Goal: Task Accomplishment & Management: Use online tool/utility

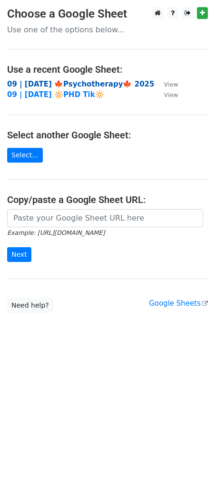
click at [49, 80] on strong "09 | [DATE] 🍁Psychotherapy🍁 2025" at bounding box center [80, 84] width 147 height 9
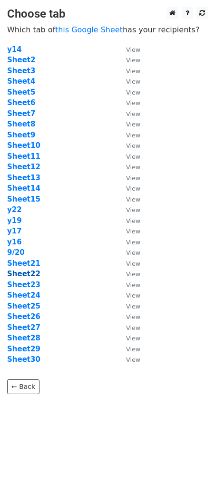
click at [27, 275] on strong "Sheet22" at bounding box center [23, 273] width 33 height 9
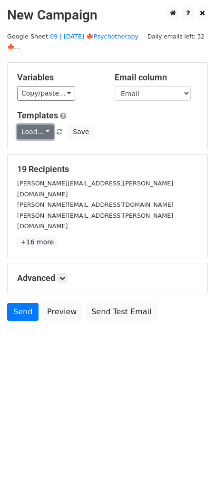
click at [37, 125] on link "Load..." at bounding box center [35, 132] width 37 height 15
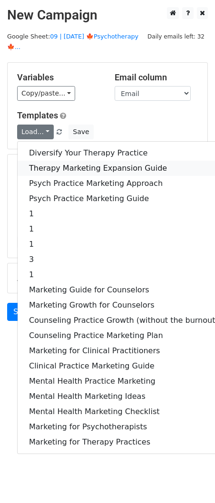
click at [72, 161] on link "Therapy Marketing Expansion Guide" at bounding box center [124, 168] width 212 height 15
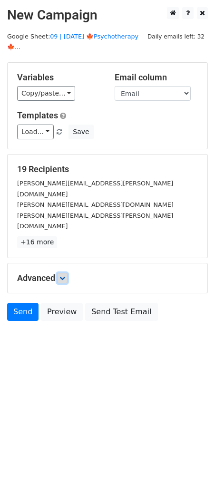
click at [63, 273] on link at bounding box center [62, 278] width 10 height 10
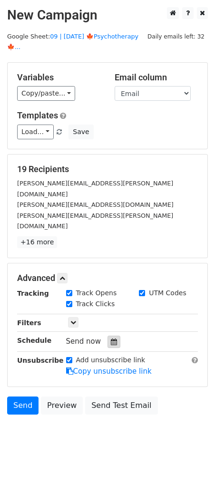
click at [115, 335] on div at bounding box center [113, 341] width 13 height 12
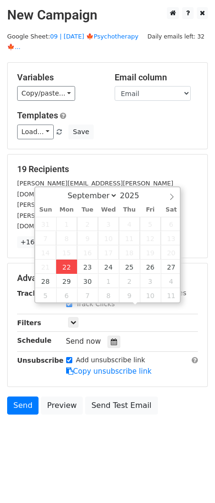
type input "2025-09-22 12:00"
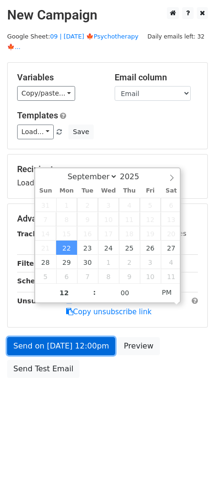
click at [71, 341] on link "Send on Sep 22 at 12:00pm" at bounding box center [61, 346] width 108 height 18
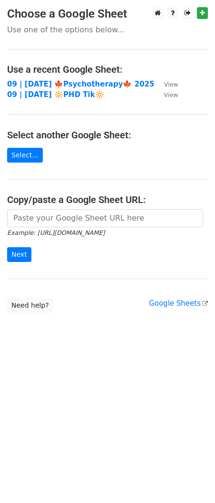
click at [59, 79] on td "09 | SEP 20 🍁Psychotherapy🍁 2025" at bounding box center [80, 84] width 147 height 11
click at [59, 84] on strong "09 | SEP 20 🍁Psychotherapy🍁 2025" at bounding box center [80, 84] width 147 height 9
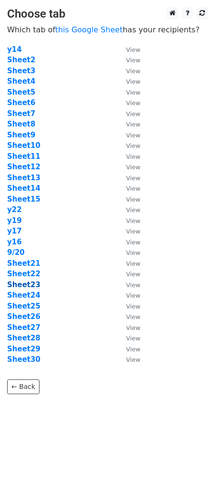
click at [28, 285] on strong "Sheet23" at bounding box center [23, 284] width 33 height 9
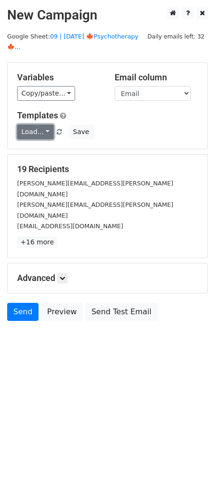
click at [24, 125] on link "Load..." at bounding box center [35, 132] width 37 height 15
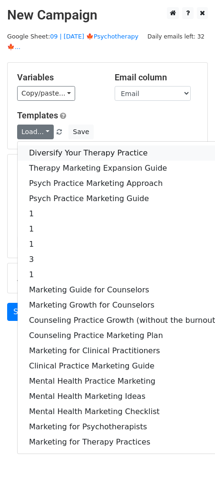
click at [42, 145] on link "Diversify Your Therapy Practice" at bounding box center [124, 152] width 212 height 15
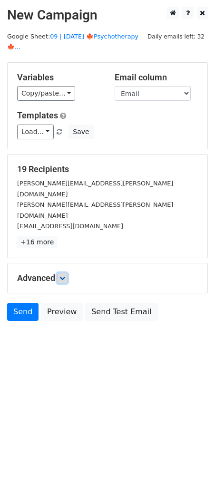
click at [63, 273] on link at bounding box center [62, 278] width 10 height 10
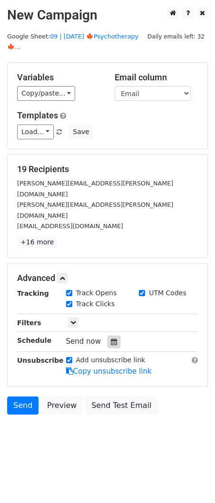
click at [111, 338] on icon at bounding box center [114, 341] width 6 height 7
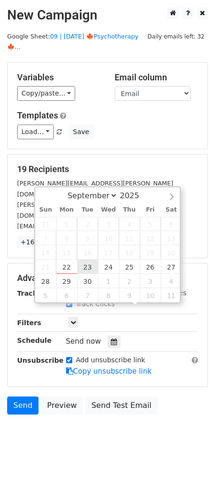
type input "2025-09-23 12:00"
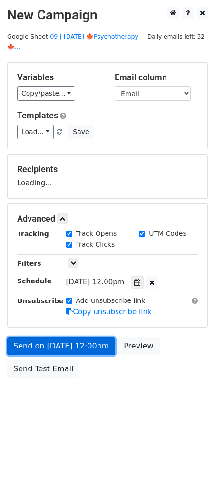
click at [86, 337] on link "Send on Sep 23 at 12:00pm" at bounding box center [61, 346] width 108 height 18
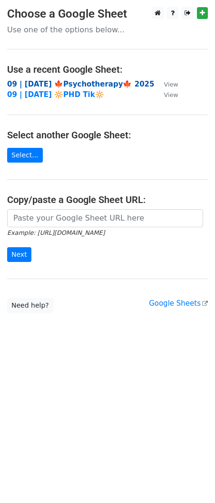
click at [48, 85] on strong "09 | SEP 20 🍁Psychotherapy🍁 2025" at bounding box center [80, 84] width 147 height 9
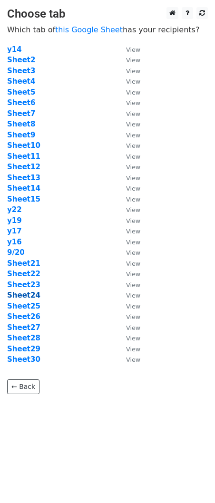
click at [31, 291] on strong "Sheet24" at bounding box center [23, 295] width 33 height 9
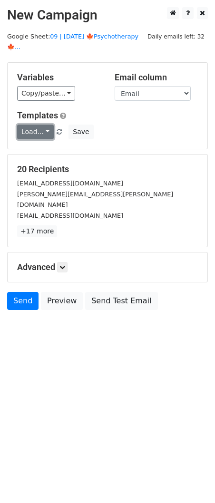
click at [37, 125] on link "Load..." at bounding box center [35, 132] width 37 height 15
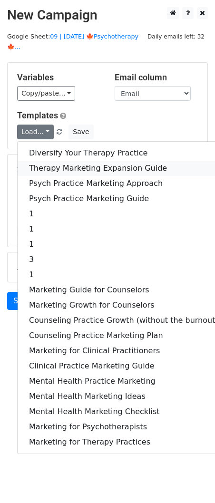
click at [40, 161] on link "Therapy Marketing Expansion Guide" at bounding box center [124, 168] width 212 height 15
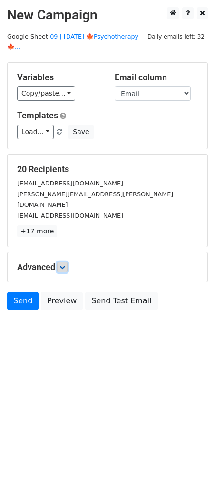
click at [61, 264] on icon at bounding box center [62, 267] width 6 height 6
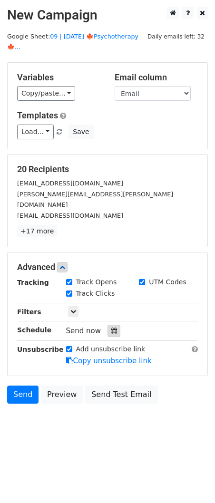
click at [111, 327] on icon at bounding box center [114, 330] width 6 height 7
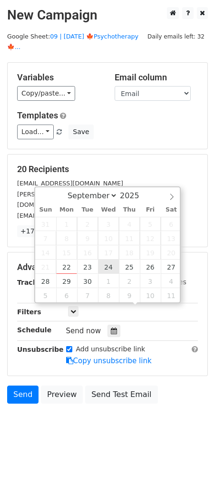
type input "[DATE] 12:00"
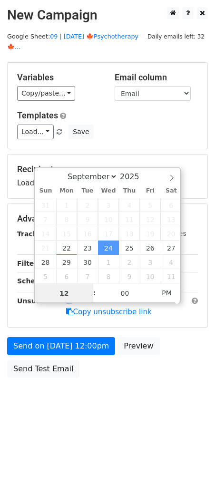
scroll to position [0, 0]
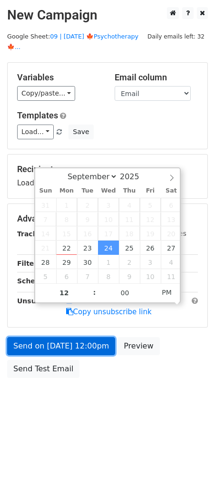
click at [89, 341] on link "Send on [DATE] 12:00pm" at bounding box center [61, 346] width 108 height 18
